Goal: Information Seeking & Learning: Find specific fact

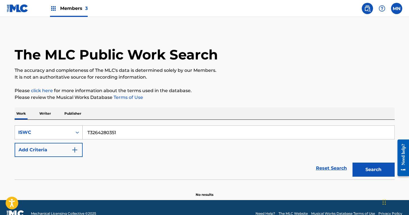
drag, startPoint x: 127, startPoint y: 133, endPoint x: 51, endPoint y: 127, distance: 77.0
click at [51, 127] on div "SearchWithCriteria40632272-d63e-4557-82de-b98d5b2eb890 ISWC T3264280351" at bounding box center [205, 132] width 380 height 14
click at [374, 173] on button "Search" at bounding box center [374, 169] width 42 height 14
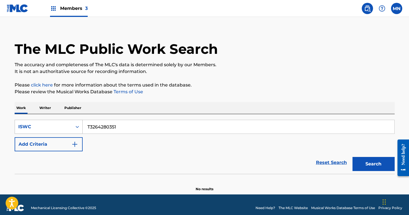
click at [66, 130] on div "ISWC" at bounding box center [43, 126] width 57 height 11
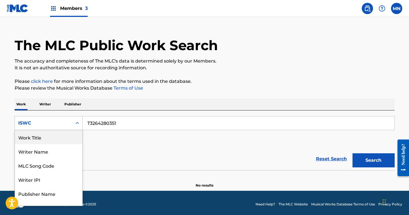
click at [56, 139] on div "Work Title" at bounding box center [48, 137] width 67 height 14
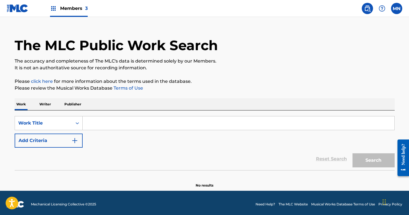
click at [114, 122] on input "Search Form" at bounding box center [239, 122] width 312 height 13
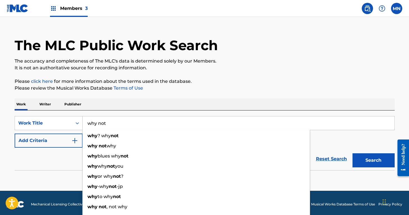
type input "why not"
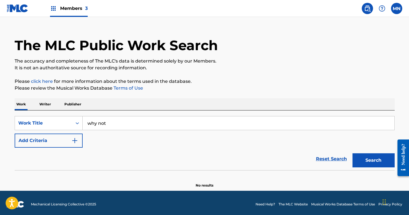
click at [67, 147] on button "Add Criteria" at bounding box center [49, 140] width 68 height 14
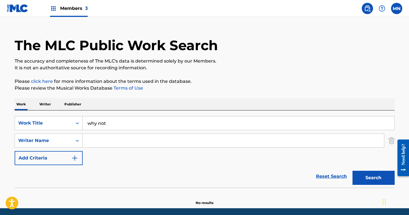
click at [122, 138] on input "Search Form" at bounding box center [233, 140] width 301 height 13
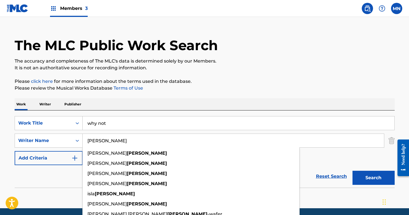
type input "[PERSON_NAME]"
click at [373, 177] on button "Search" at bounding box center [374, 177] width 42 height 14
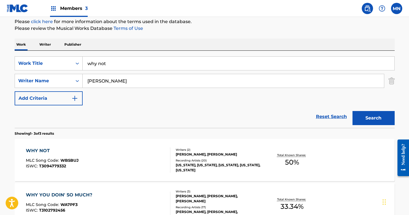
scroll to position [100, 0]
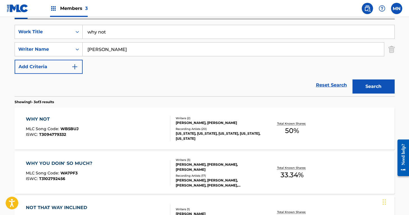
click at [44, 118] on div "WHY NOT" at bounding box center [52, 119] width 53 height 7
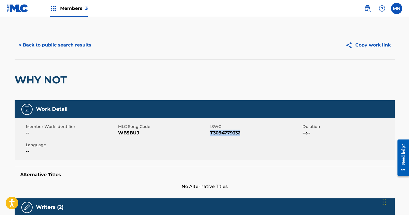
drag, startPoint x: 242, startPoint y: 133, endPoint x: 210, endPoint y: 133, distance: 31.5
click at [210, 133] on span "T3094779332" at bounding box center [255, 132] width 91 height 7
copy span "T3094779332"
click at [65, 46] on button "< Back to public search results" at bounding box center [55, 45] width 81 height 14
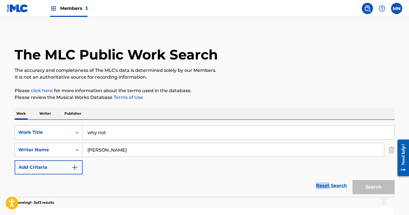
scroll to position [100, 0]
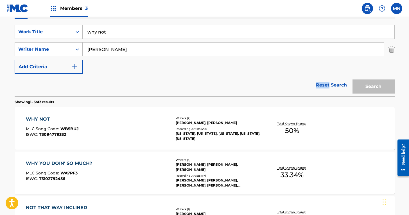
click at [65, 46] on form "SearchWithCriteriab0cd4467-1d6a-4d12-a1ec-0527eb867c7f Work Title why not Searc…" at bounding box center [205, 60] width 380 height 71
drag, startPoint x: 111, startPoint y: 49, endPoint x: 72, endPoint y: 50, distance: 38.8
click at [73, 49] on div "SearchWithCriteria53c0c322-8221-4e26-9c91-8c37ccef6023 Writer Name [PERSON_NAME]" at bounding box center [205, 49] width 380 height 14
click at [47, 32] on div "Work Title" at bounding box center [43, 31] width 51 height 7
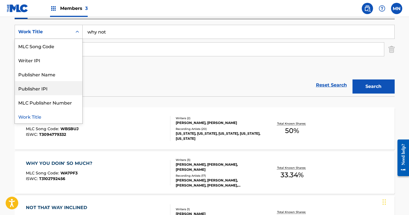
scroll to position [0, 0]
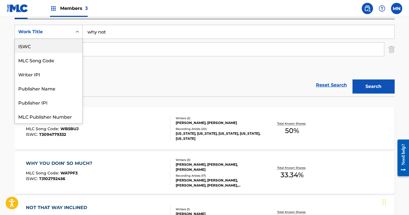
click at [46, 49] on div "ISWC" at bounding box center [48, 46] width 67 height 14
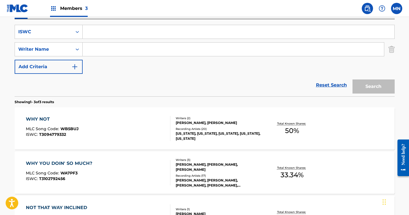
click at [119, 30] on input "Search Form" at bounding box center [239, 31] width 312 height 13
paste input "T3122151451"
type input "T3122151451"
click at [380, 85] on button "Search" at bounding box center [374, 86] width 42 height 14
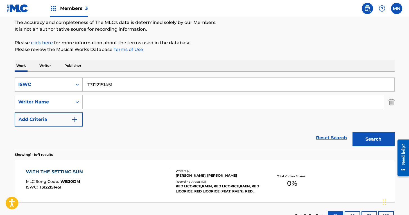
scroll to position [91, 0]
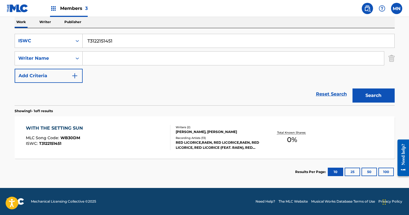
click at [62, 126] on div "WITH THE SETTING SUN" at bounding box center [56, 128] width 60 height 7
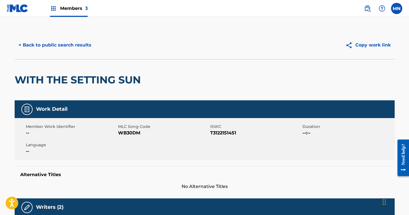
click at [44, 40] on button "< Back to public search results" at bounding box center [55, 45] width 81 height 14
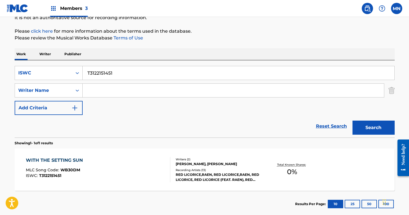
drag, startPoint x: 109, startPoint y: 70, endPoint x: 60, endPoint y: 64, distance: 49.4
click at [58, 66] on div "SearchWithCriteria655c23e1-9104-4981-9f99-c4e5855a8125 ISWC T3122151451" at bounding box center [205, 73] width 380 height 14
paste input "9330803957"
type input "T9330803957"
click at [384, 127] on button "Search" at bounding box center [374, 127] width 42 height 14
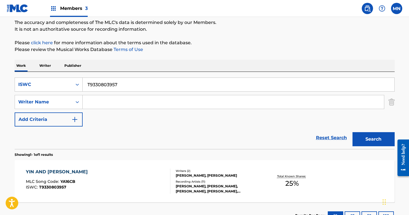
scroll to position [91, 0]
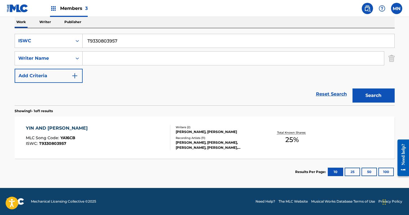
click at [40, 126] on div "YIN AND [PERSON_NAME]" at bounding box center [58, 128] width 65 height 7
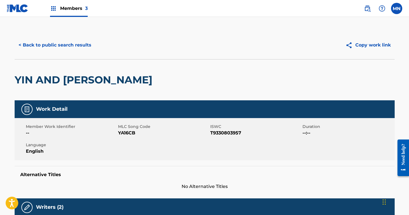
click at [73, 46] on button "< Back to public search results" at bounding box center [55, 45] width 81 height 14
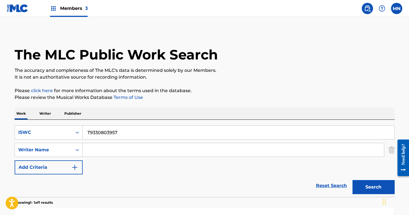
scroll to position [59, 0]
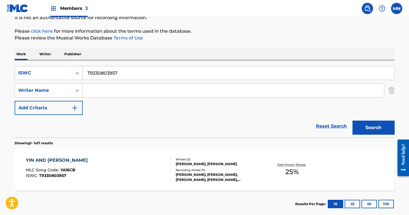
drag, startPoint x: 123, startPoint y: 71, endPoint x: 63, endPoint y: 67, distance: 59.4
click at [63, 67] on div "SearchWithCriteria655c23e1-9104-4981-9f99-c4e5855a8125 ISWC T9330803957" at bounding box center [205, 73] width 380 height 14
paste input "5124"
click at [373, 127] on button "Search" at bounding box center [374, 127] width 42 height 14
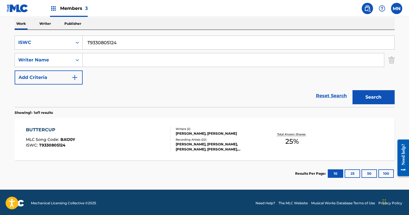
scroll to position [91, 0]
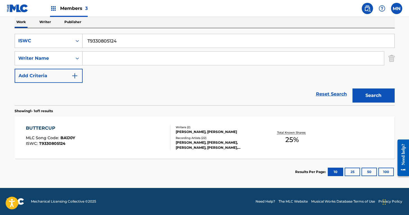
drag, startPoint x: 118, startPoint y: 37, endPoint x: 47, endPoint y: 30, distance: 72.0
click at [47, 30] on div "SearchWithCriteria655c23e1-9104-4981-9f99-c4e5855a8125 ISWC T9330805124 SearchW…" at bounding box center [205, 66] width 380 height 77
paste input "299354657"
click at [384, 94] on button "Search" at bounding box center [374, 95] width 42 height 14
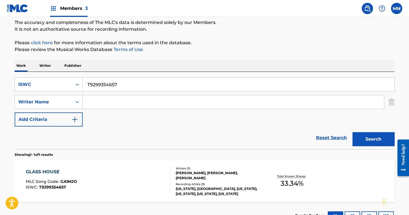
scroll to position [82, 0]
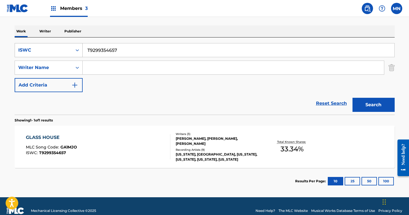
drag, startPoint x: 130, startPoint y: 49, endPoint x: 40, endPoint y: 51, distance: 90.0
click at [40, 51] on div "SearchWithCriteria655c23e1-9104-4981-9f99-c4e5855a8125 ISWC T9299354657" at bounding box center [205, 50] width 380 height 14
paste input "114757743"
click at [370, 104] on button "Search" at bounding box center [374, 105] width 42 height 14
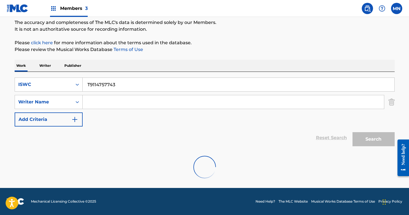
scroll to position [30, 0]
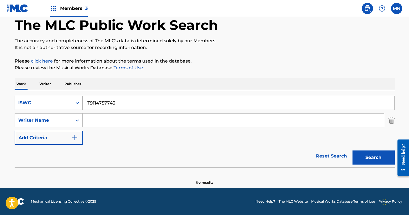
drag, startPoint x: 125, startPoint y: 103, endPoint x: 37, endPoint y: 100, distance: 87.5
click at [37, 100] on div "SearchWithCriteria655c23e1-9104-4981-9f99-c4e5855a8125 ISWC T9114757743" at bounding box center [205, 103] width 380 height 14
paste input "3276917927"
click at [378, 155] on button "Search" at bounding box center [374, 157] width 42 height 14
click at [170, 5] on nav "Members 3 MN [GEOGRAPHIC_DATA] [PERSON_NAME] [PERSON_NAME][EMAIL_ADDRESS][DOMAI…" at bounding box center [204, 8] width 409 height 17
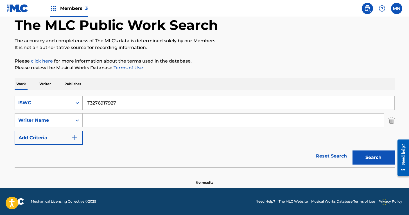
drag, startPoint x: 121, startPoint y: 103, endPoint x: 55, endPoint y: 97, distance: 66.9
click at [55, 97] on div "SearchWithCriteria655c23e1-9104-4981-9f99-c4e5855a8125 ISWC T3276917927" at bounding box center [205, 103] width 380 height 14
paste input "9232419862"
type input "T9232419862"
click at [373, 156] on button "Search" at bounding box center [374, 157] width 42 height 14
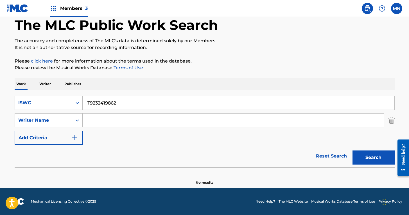
click at [83, 7] on span "Members 3" at bounding box center [74, 8] width 28 height 6
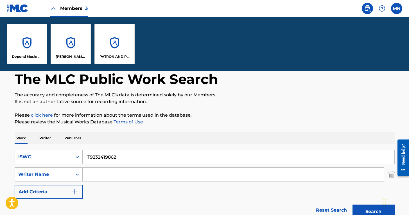
click at [62, 46] on div "[PERSON_NAME] DESIGNEE" at bounding box center [71, 44] width 40 height 40
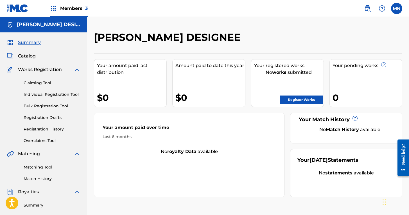
scroll to position [134, 0]
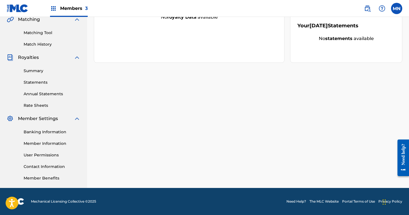
click at [56, 143] on link "Member Information" at bounding box center [52, 143] width 57 height 6
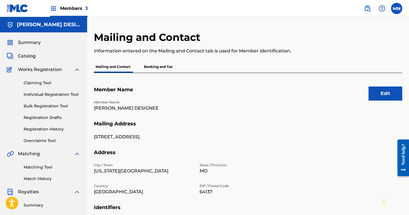
click at [13, 8] on img at bounding box center [18, 8] width 22 height 8
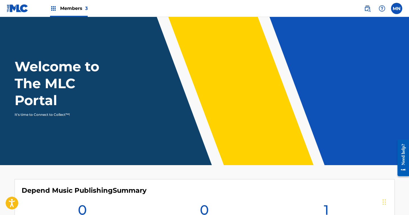
click at [366, 7] on img at bounding box center [367, 8] width 7 height 7
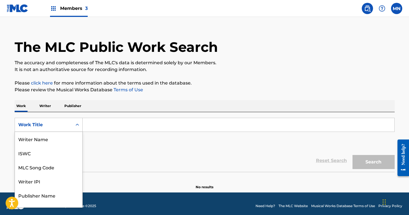
scroll to position [28, 0]
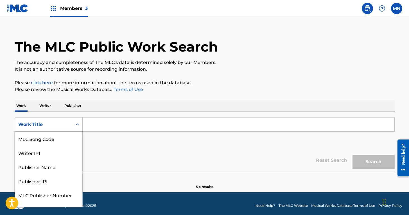
click at [37, 131] on div "Work Title selected, 8 of 8. 8 results available. Use Up and Down to choose opt…" at bounding box center [49, 124] width 68 height 14
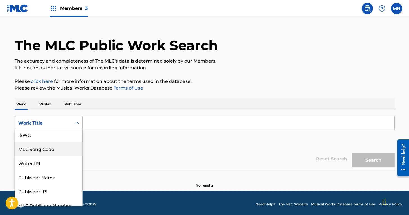
scroll to position [0, 0]
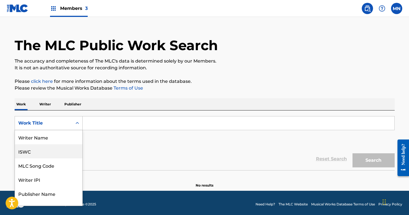
click at [26, 155] on div "ISWC" at bounding box center [48, 151] width 67 height 14
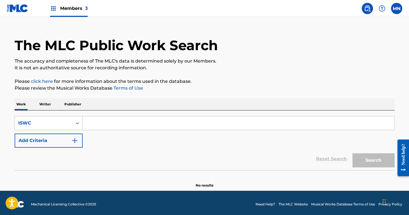
click at [127, 123] on input "Search Form" at bounding box center [239, 122] width 312 height 13
paste input "T3312512333"
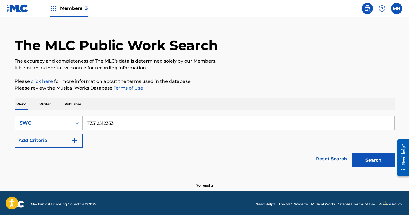
click at [376, 161] on button "Search" at bounding box center [374, 160] width 42 height 14
drag, startPoint x: 112, startPoint y: 120, endPoint x: 47, endPoint y: 110, distance: 65.4
click at [47, 110] on div "Work Writer Publisher SearchWithCriteria1f2646a1-f6cc-44e0-b5b4-debe1a28ee74 IS…" at bounding box center [205, 142] width 380 height 89
paste input "102005932"
type input "T3102005932"
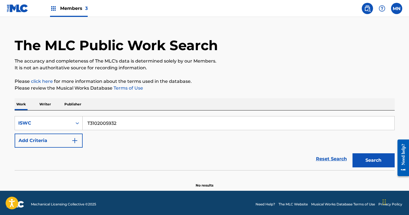
click at [382, 161] on button "Search" at bounding box center [374, 160] width 42 height 14
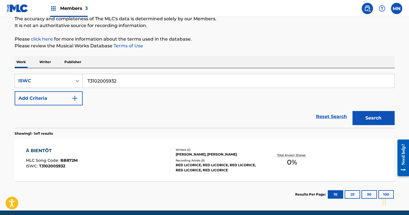
scroll to position [74, 0]
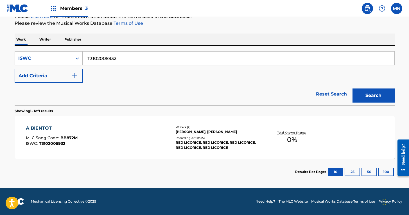
click at [42, 128] on div "À BIENTÔT" at bounding box center [52, 128] width 52 height 7
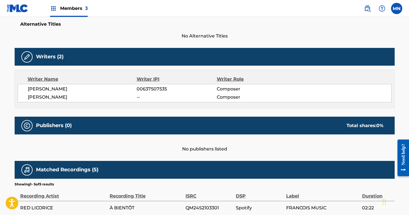
scroll to position [104, 0]
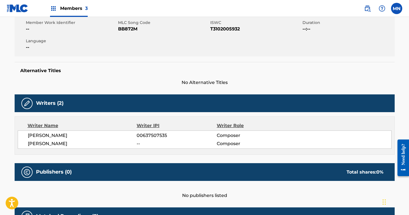
drag, startPoint x: 66, startPoint y: 143, endPoint x: 26, endPoint y: 143, distance: 39.6
click at [26, 143] on div "[PERSON_NAME] 00637507535 Composer [PERSON_NAME] -- Composer" at bounding box center [205, 139] width 374 height 18
copy span "[PERSON_NAME]"
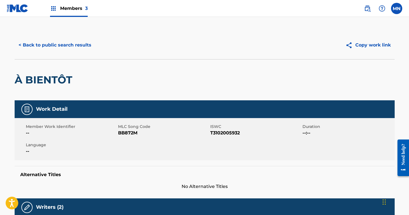
click at [72, 42] on button "< Back to public search results" at bounding box center [55, 45] width 81 height 14
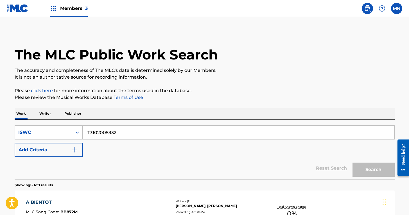
scroll to position [59, 0]
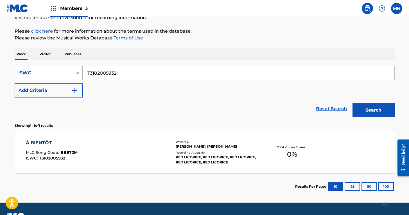
click at [68, 73] on div "ISWC" at bounding box center [43, 72] width 51 height 7
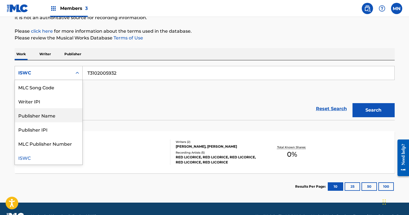
scroll to position [0, 0]
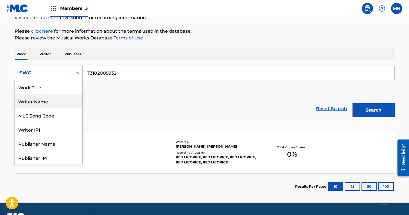
drag, startPoint x: 47, startPoint y: 104, endPoint x: 92, endPoint y: 92, distance: 47.2
click at [47, 104] on div "Writer Name" at bounding box center [48, 101] width 67 height 14
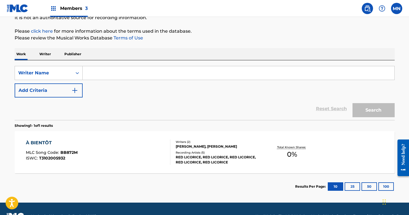
click at [134, 72] on input "Search Form" at bounding box center [239, 72] width 312 height 13
paste input "[PERSON_NAME]"
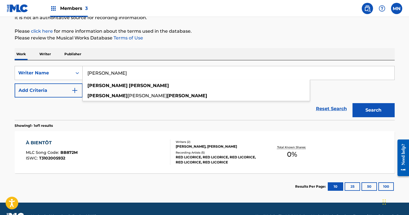
type input "[PERSON_NAME]"
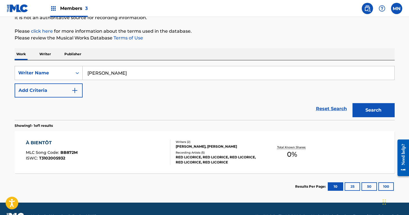
click at [374, 108] on button "Search" at bounding box center [374, 110] width 42 height 14
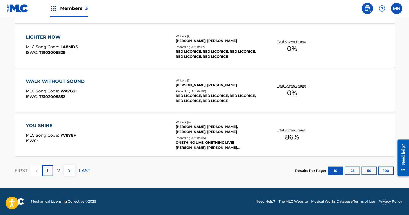
scroll to position [2, 0]
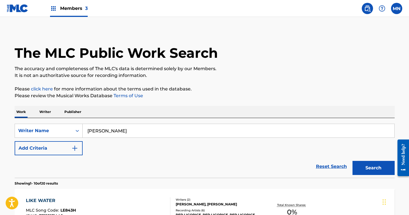
click at [84, 9] on span "Members 3" at bounding box center [74, 8] width 28 height 6
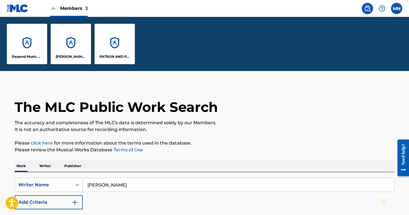
click at [64, 43] on div "[PERSON_NAME] DESIGNEE" at bounding box center [71, 44] width 40 height 40
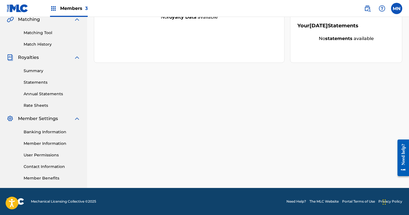
scroll to position [133, 0]
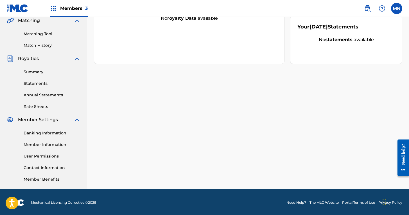
click at [44, 168] on link "Contact Information" at bounding box center [52, 167] width 57 height 6
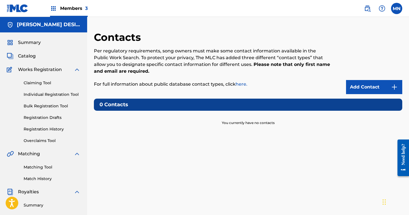
scroll to position [134, 0]
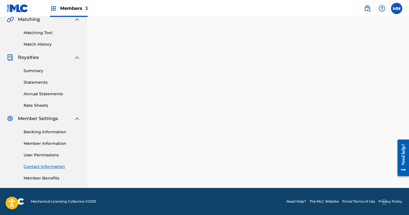
click at [45, 143] on link "Member Information" at bounding box center [52, 143] width 57 height 6
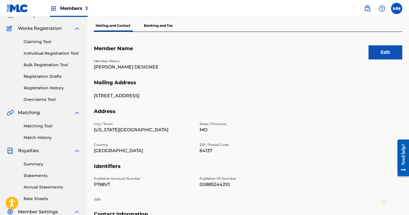
scroll to position [134, 0]
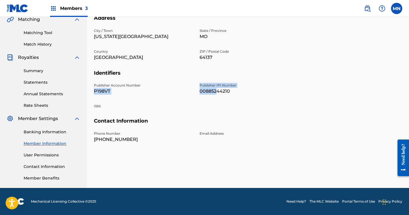
drag, startPoint x: 218, startPoint y: 90, endPoint x: 189, endPoint y: 87, distance: 29.2
click at [188, 86] on div "Publisher Account Number P198VT Publisher IPI Number 00885244210 ISNI" at bounding box center [196, 100] width 205 height 35
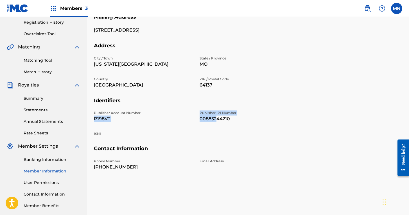
scroll to position [92, 0]
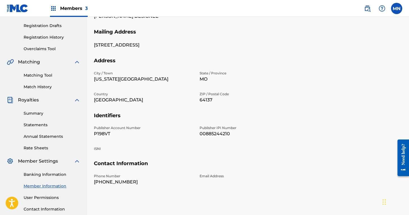
click at [260, 156] on div "Publisher Account Number P198VT Publisher IPI Number 00885244210 ISNI" at bounding box center [196, 142] width 205 height 35
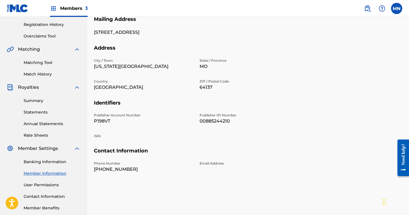
scroll to position [0, 0]
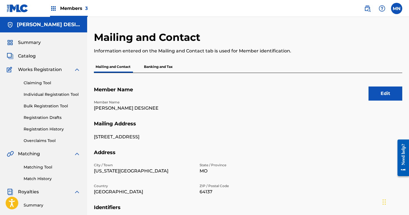
click at [21, 13] on link at bounding box center [18, 8] width 22 height 17
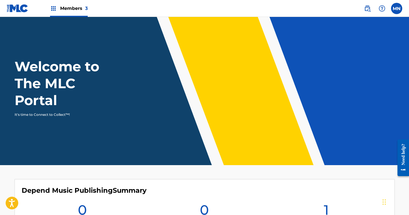
click at [369, 8] on img at bounding box center [367, 8] width 7 height 7
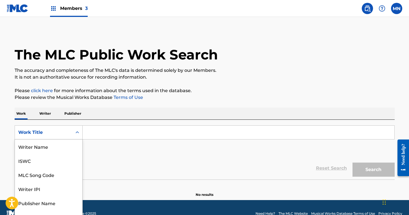
click at [49, 131] on div "Work Title" at bounding box center [49, 132] width 68 height 14
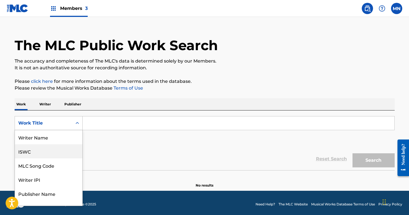
click at [38, 150] on div "ISWC" at bounding box center [48, 151] width 67 height 14
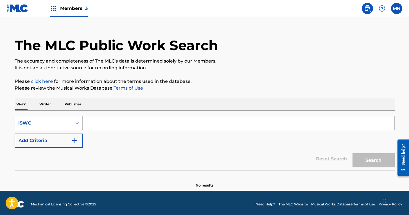
click at [119, 122] on input "Search Form" at bounding box center [239, 122] width 312 height 13
paste input "T3102005932"
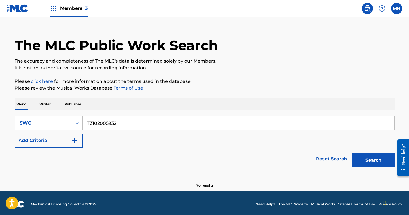
type input "T3102005932"
click at [371, 163] on button "Search" at bounding box center [374, 160] width 42 height 14
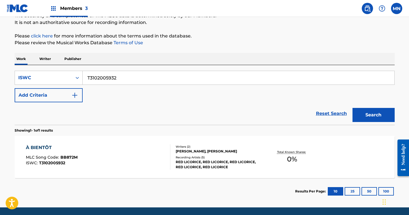
scroll to position [74, 0]
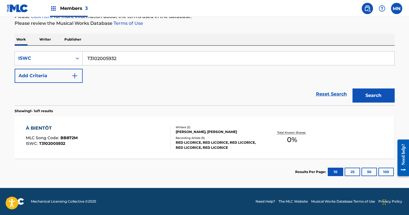
click at [37, 126] on div "À BIENTÔT" at bounding box center [52, 128] width 52 height 7
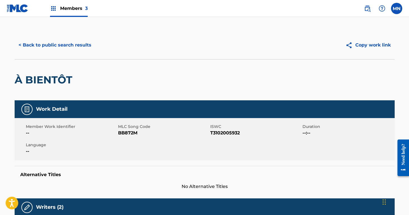
scroll to position [8, 0]
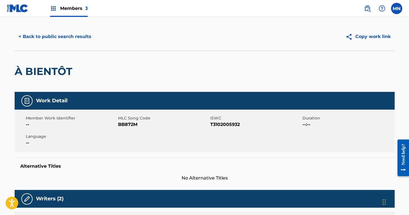
click at [60, 35] on button "< Back to public search results" at bounding box center [55, 37] width 81 height 14
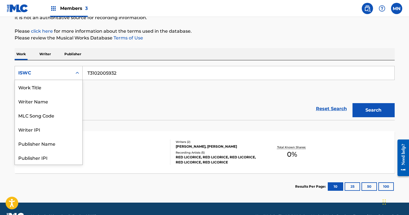
click at [46, 73] on div "ISWC" at bounding box center [43, 72] width 51 height 7
drag, startPoint x: 48, startPoint y: 86, endPoint x: 118, endPoint y: 85, distance: 70.9
click at [48, 86] on div "Work Title" at bounding box center [48, 87] width 67 height 14
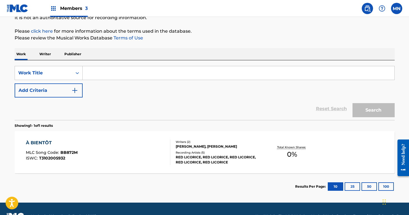
click at [138, 70] on input "Search Form" at bounding box center [239, 72] width 312 height 13
paste input "LET 'EM KNOW"
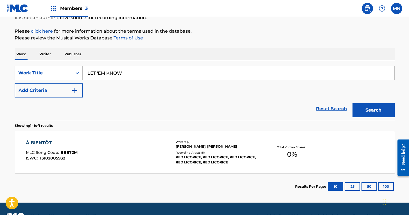
type input "LET 'EM KNOW"
click at [375, 110] on button "Search" at bounding box center [374, 110] width 42 height 14
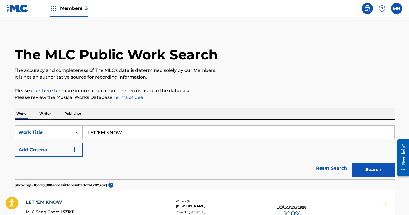
click at [75, 151] on img "Search Form" at bounding box center [74, 149] width 7 height 7
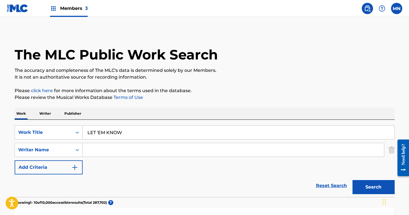
click at [119, 154] on input "Search Form" at bounding box center [233, 149] width 301 height 13
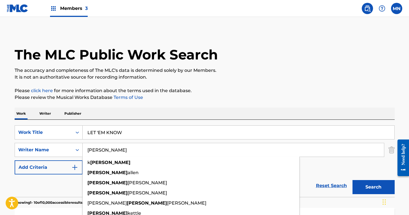
click at [373, 187] on button "Search" at bounding box center [374, 187] width 42 height 14
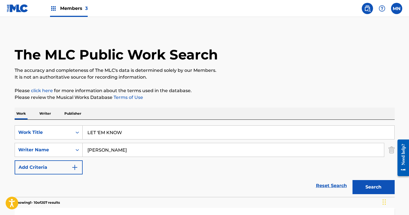
scroll to position [94, 0]
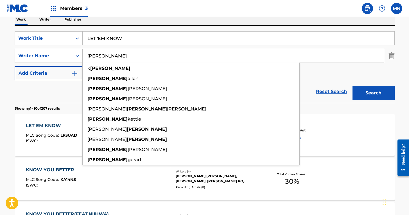
click at [99, 57] on input "[PERSON_NAME]" at bounding box center [233, 55] width 301 height 13
type input "[PERSON_NAME]"
click at [353, 84] on div "Search" at bounding box center [372, 91] width 45 height 22
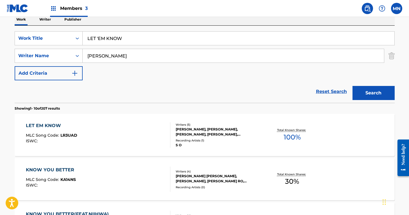
click at [368, 96] on button "Search" at bounding box center [374, 93] width 42 height 14
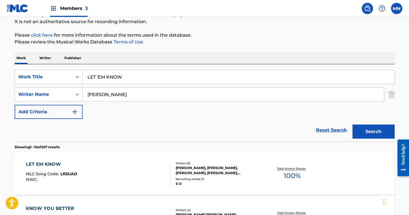
scroll to position [66, 0]
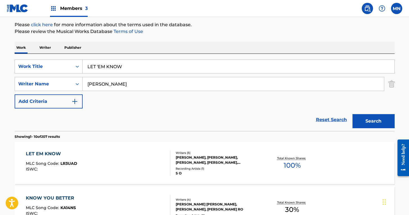
click at [49, 154] on div "LET EM KNOW" at bounding box center [51, 153] width 51 height 7
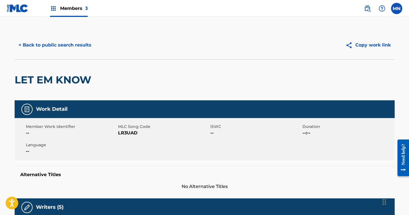
click at [369, 7] on img at bounding box center [367, 8] width 7 height 7
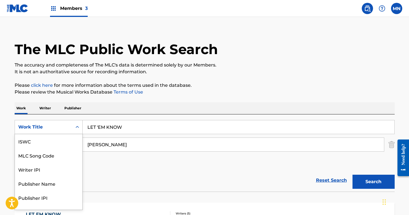
click at [59, 134] on div "Work Title selected, 7 of 7. 7 results available. Use Up and Down to choose opt…" at bounding box center [49, 127] width 68 height 14
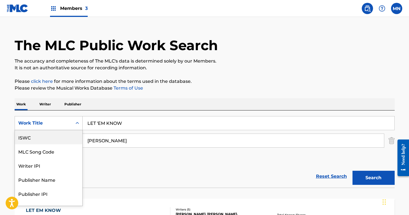
click at [39, 136] on div "ISWC" at bounding box center [48, 137] width 67 height 14
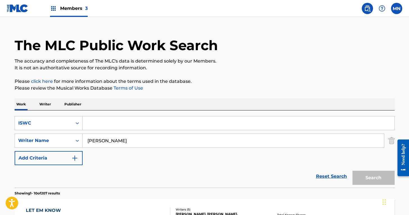
click at [130, 123] on input "Search Form" at bounding box center [239, 122] width 312 height 13
paste input "T9138069042"
type input "T9138069042"
click at [377, 179] on button "Search" at bounding box center [374, 177] width 42 height 14
